Goal: Information Seeking & Learning: Learn about a topic

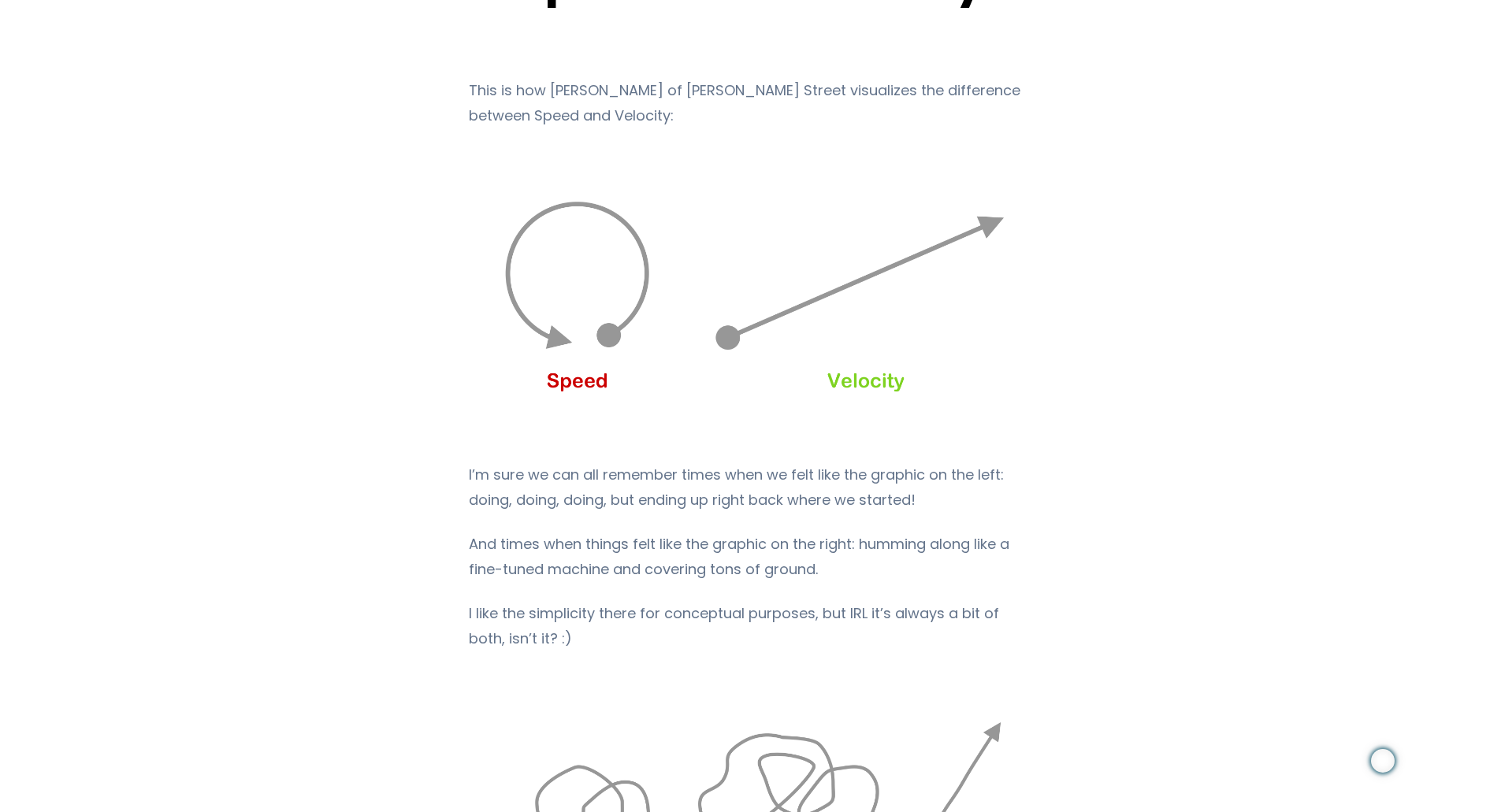
scroll to position [157, 0]
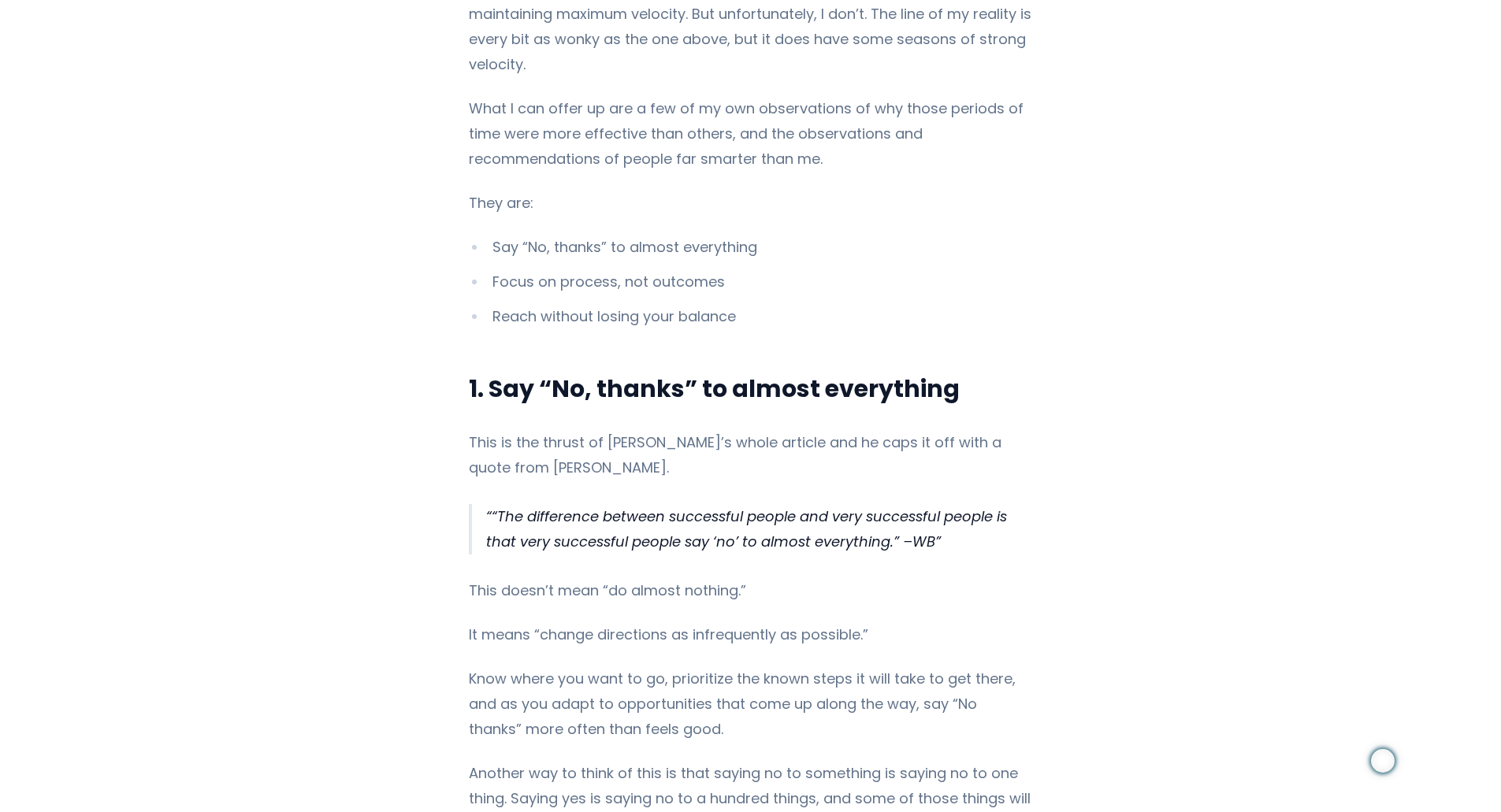
scroll to position [1260, 0]
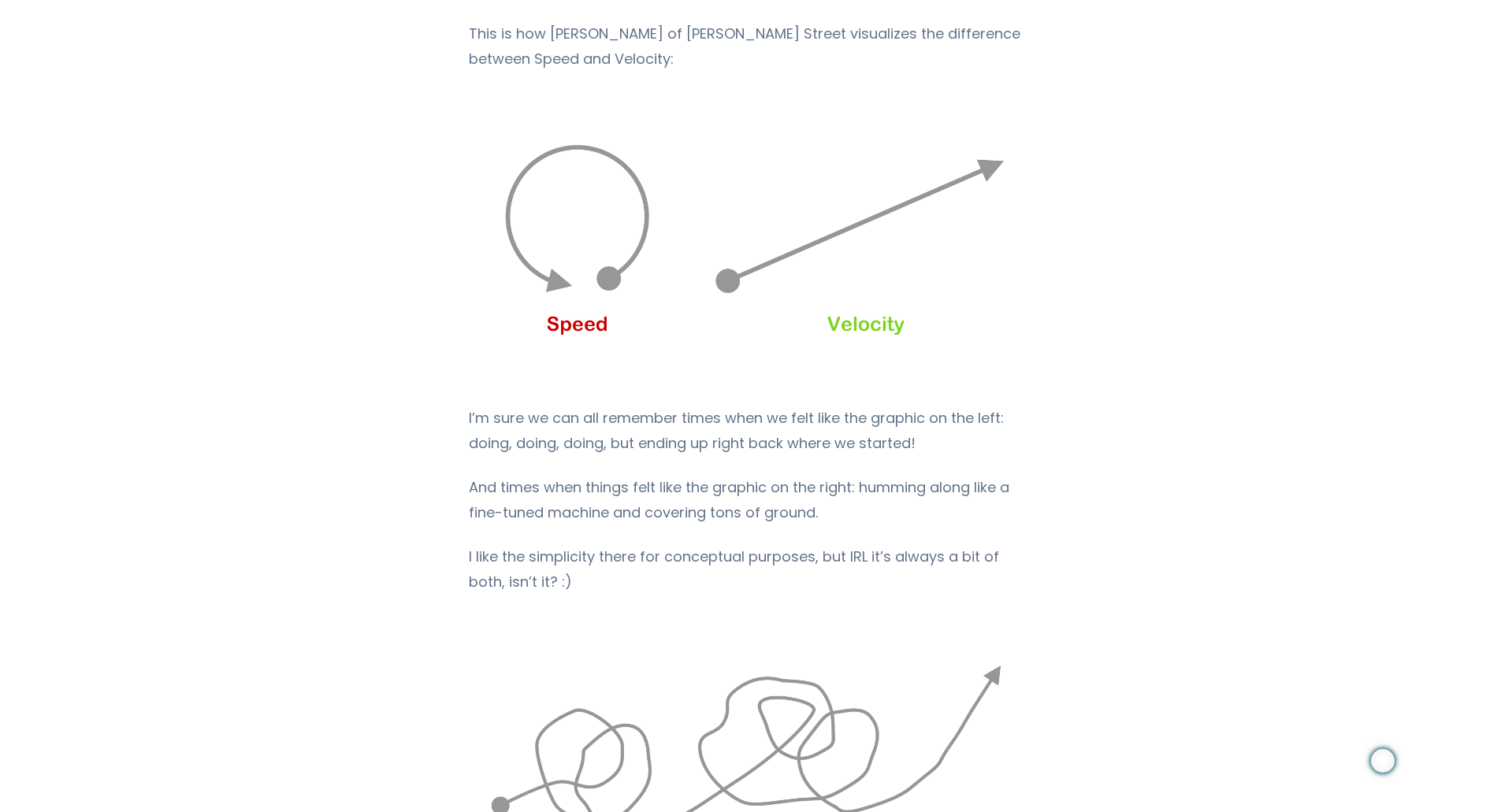
scroll to position [157, 0]
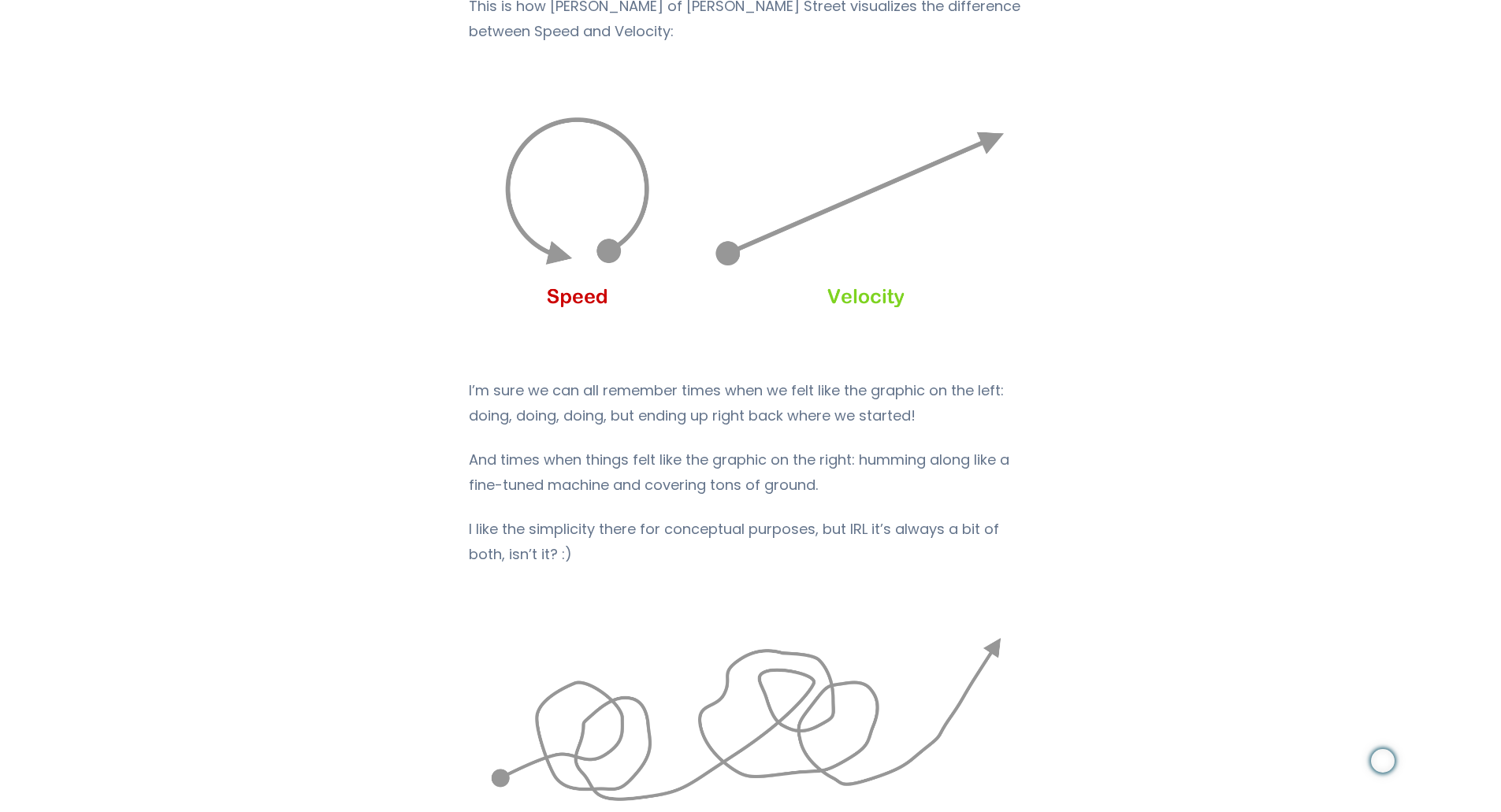
scroll to position [0, 0]
